Goal: Check status: Check status

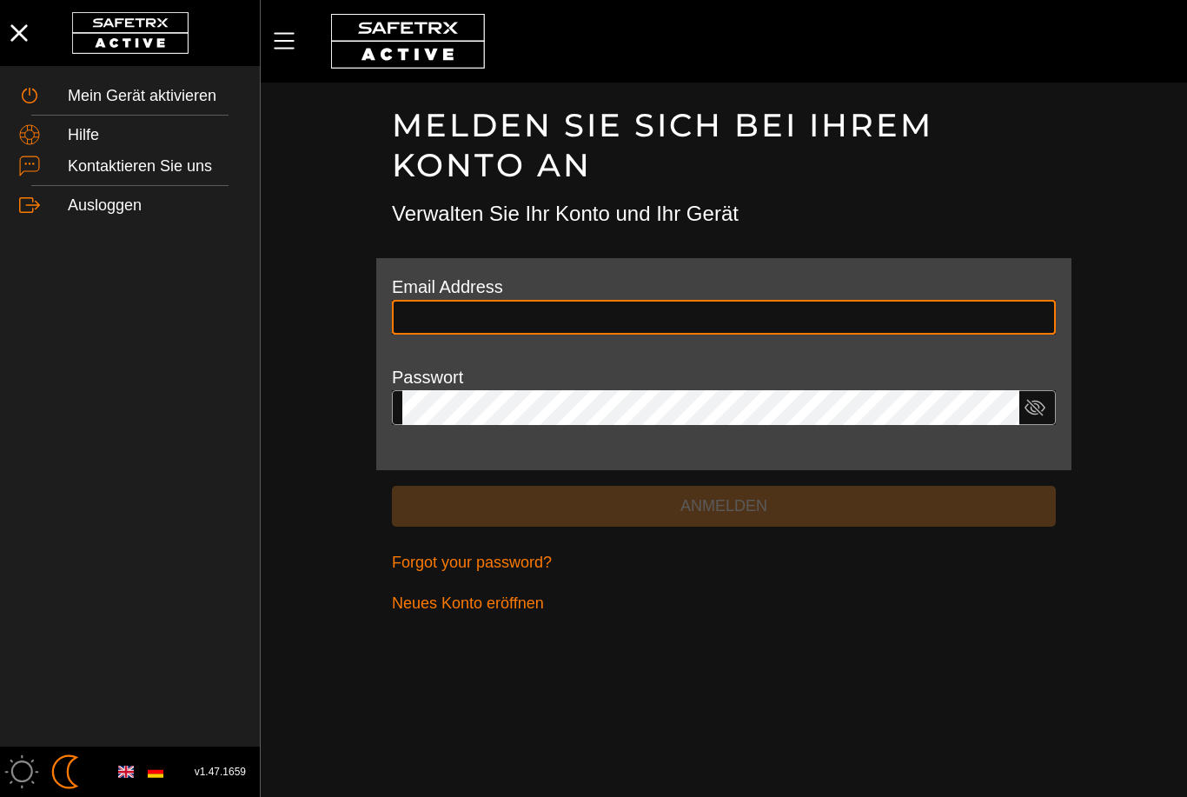
type input "**********"
click at [724, 503] on button "Anmelden" at bounding box center [724, 506] width 664 height 41
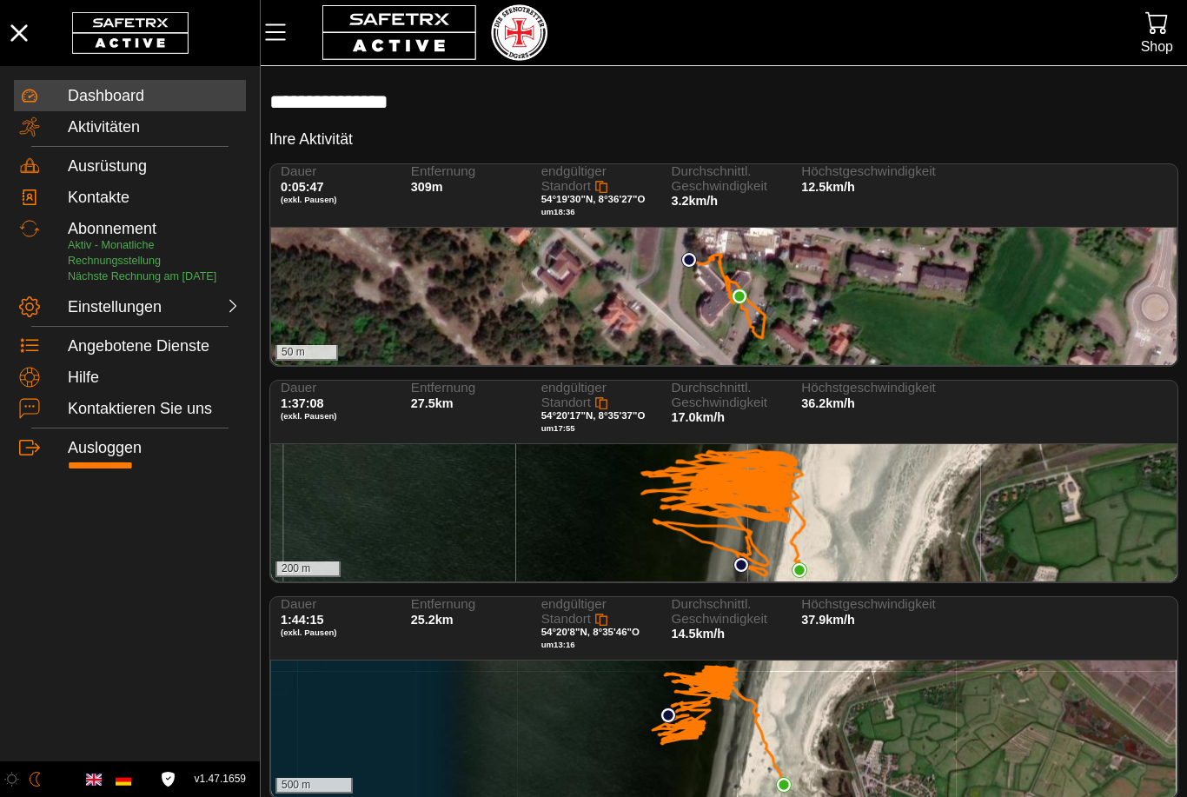
click at [772, 494] on icon at bounding box center [723, 512] width 162 height 125
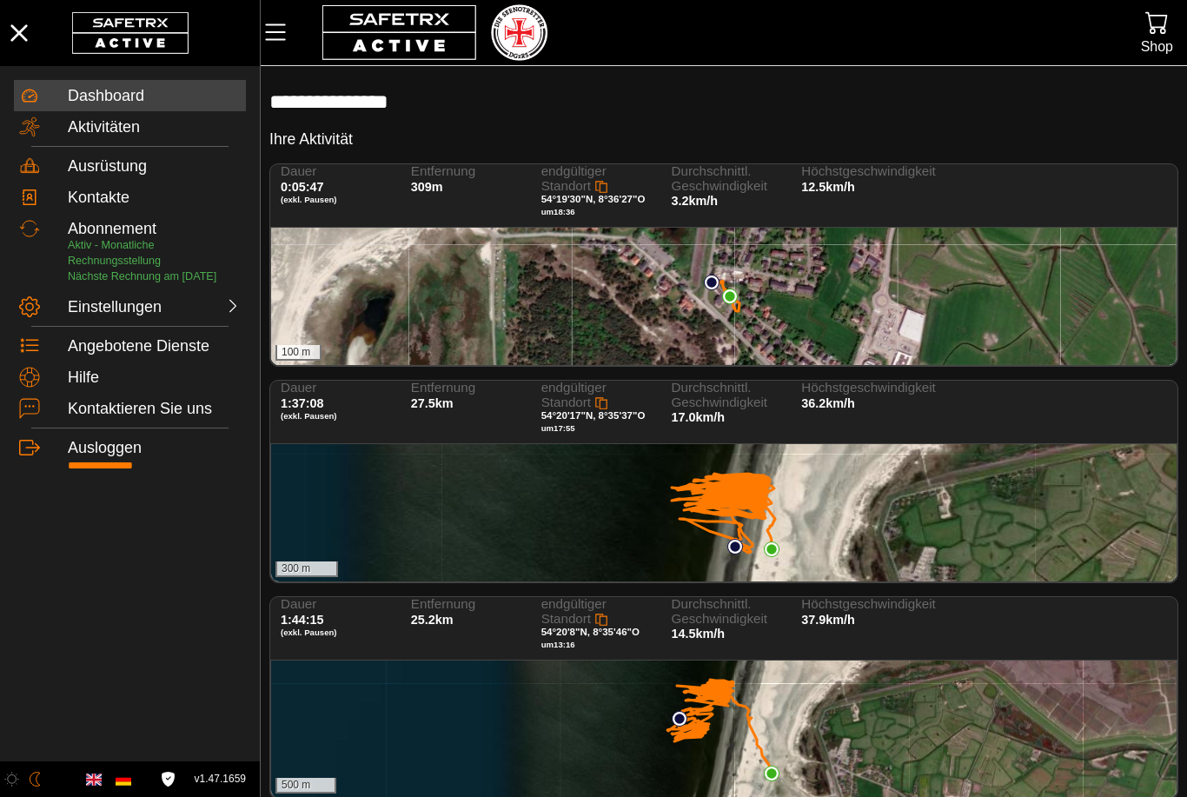
click at [726, 693] on icon at bounding box center [719, 727] width 104 height 94
click at [76, 95] on div "Dashboard" at bounding box center [154, 96] width 173 height 19
click at [83, 115] on div "Aktivitäten" at bounding box center [130, 126] width 232 height 31
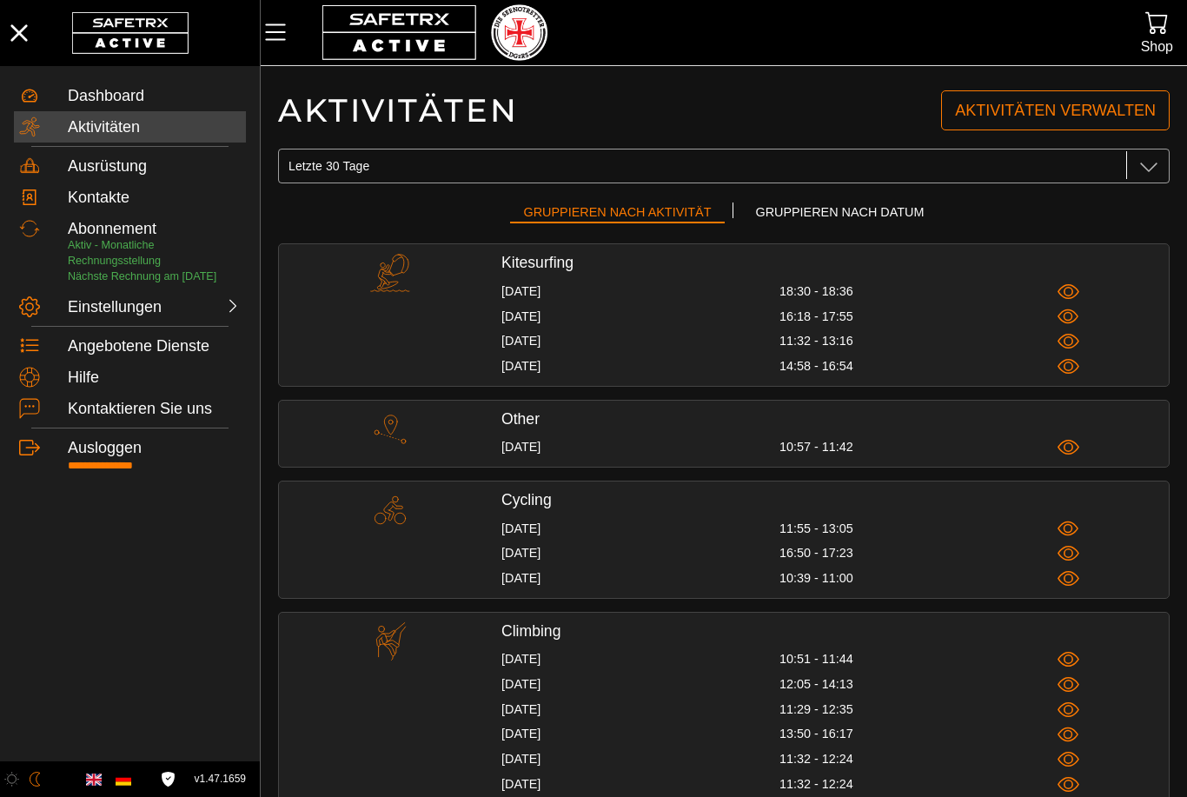
click at [1074, 288] on icon "button" at bounding box center [1069, 292] width 22 height 22
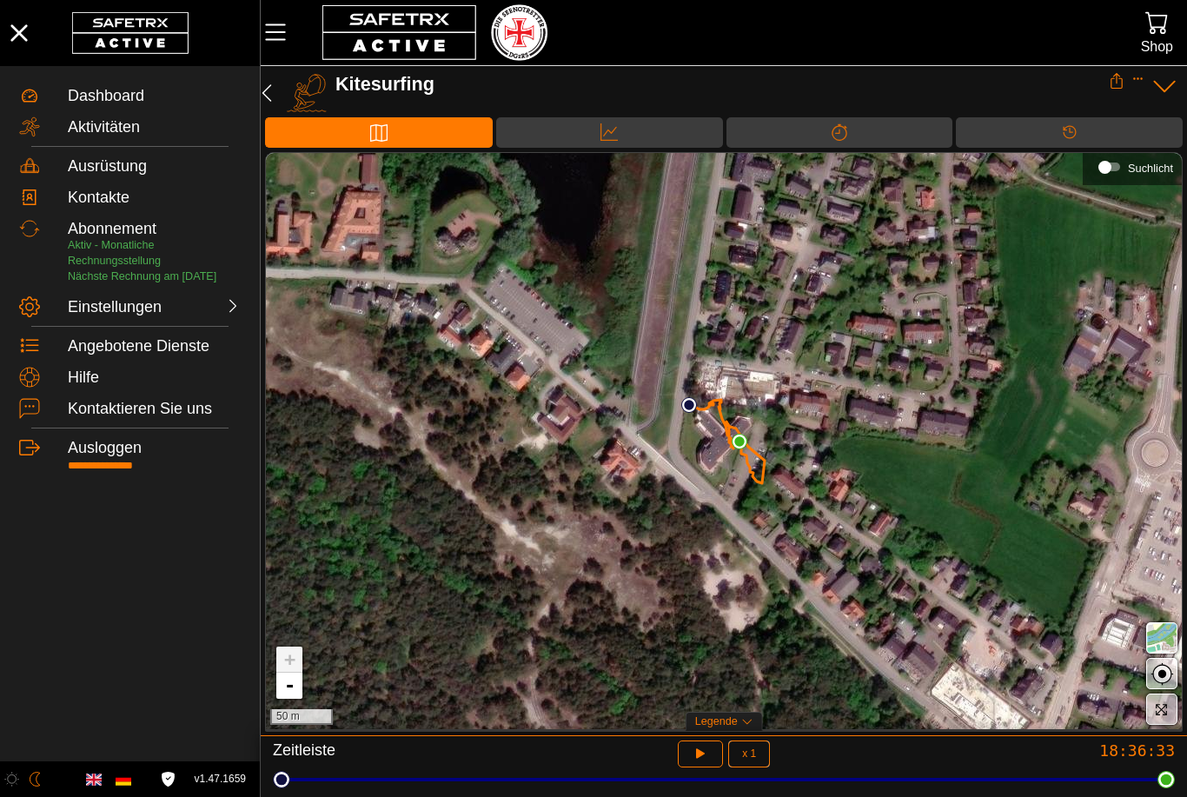
click at [698, 745] on icon "button" at bounding box center [701, 754] width 18 height 18
